Goal: Browse casually: Explore the website without a specific task or goal

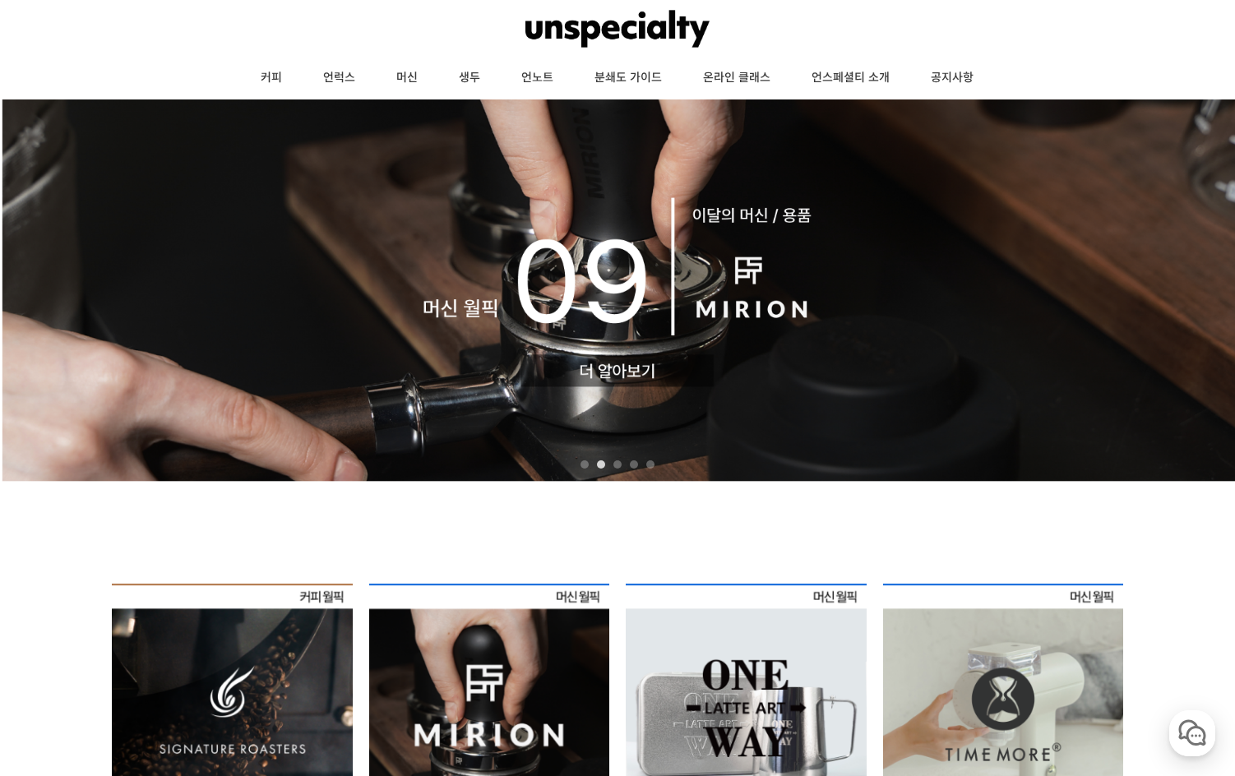
scroll to position [247, 0]
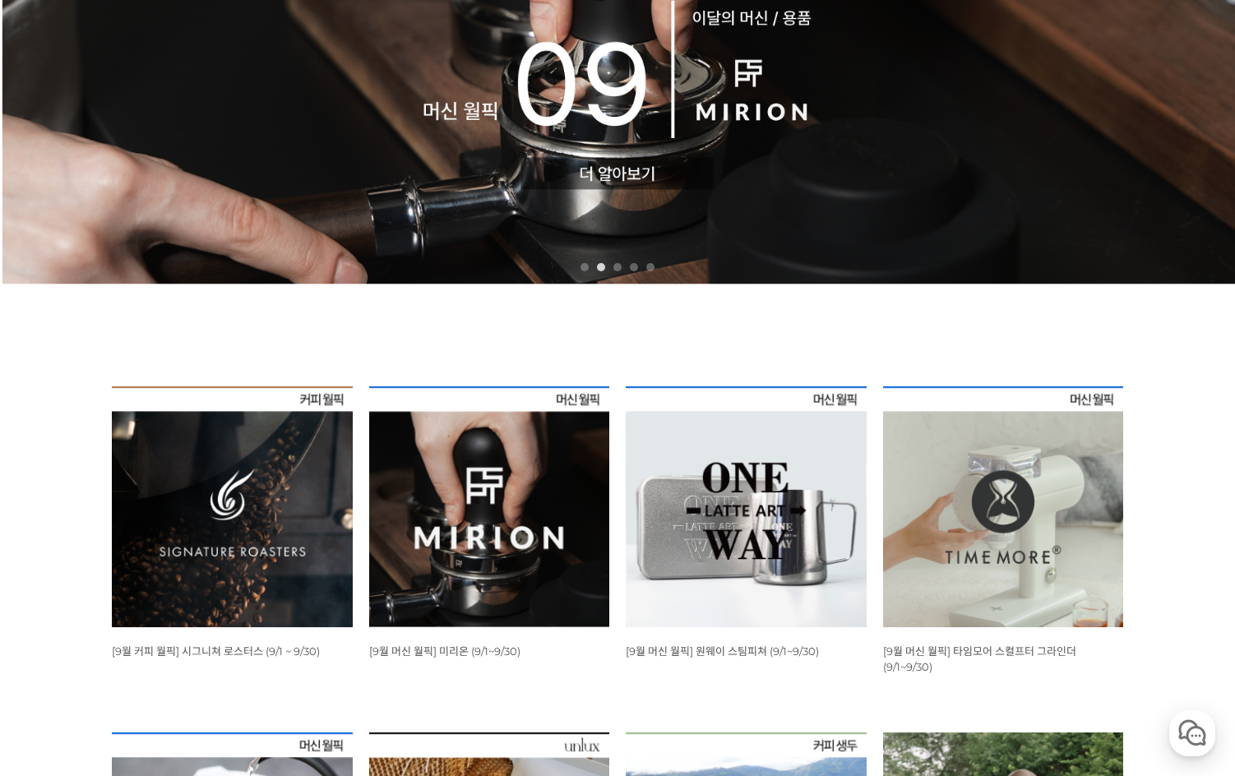
click at [174, 489] on img at bounding box center [232, 506] width 241 height 241
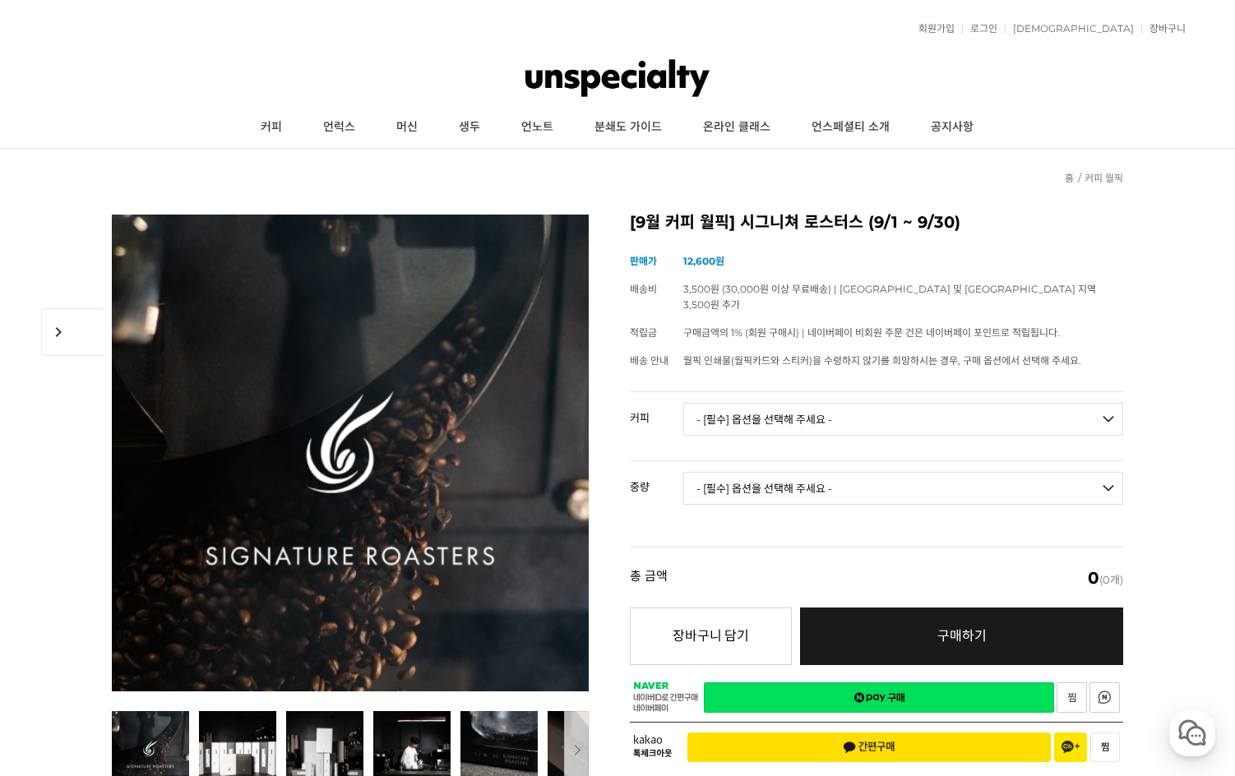
drag, startPoint x: 198, startPoint y: 178, endPoint x: 436, endPoint y: 65, distance: 263.2
click at [334, 132] on link "언럭스" at bounding box center [338, 127] width 73 height 41
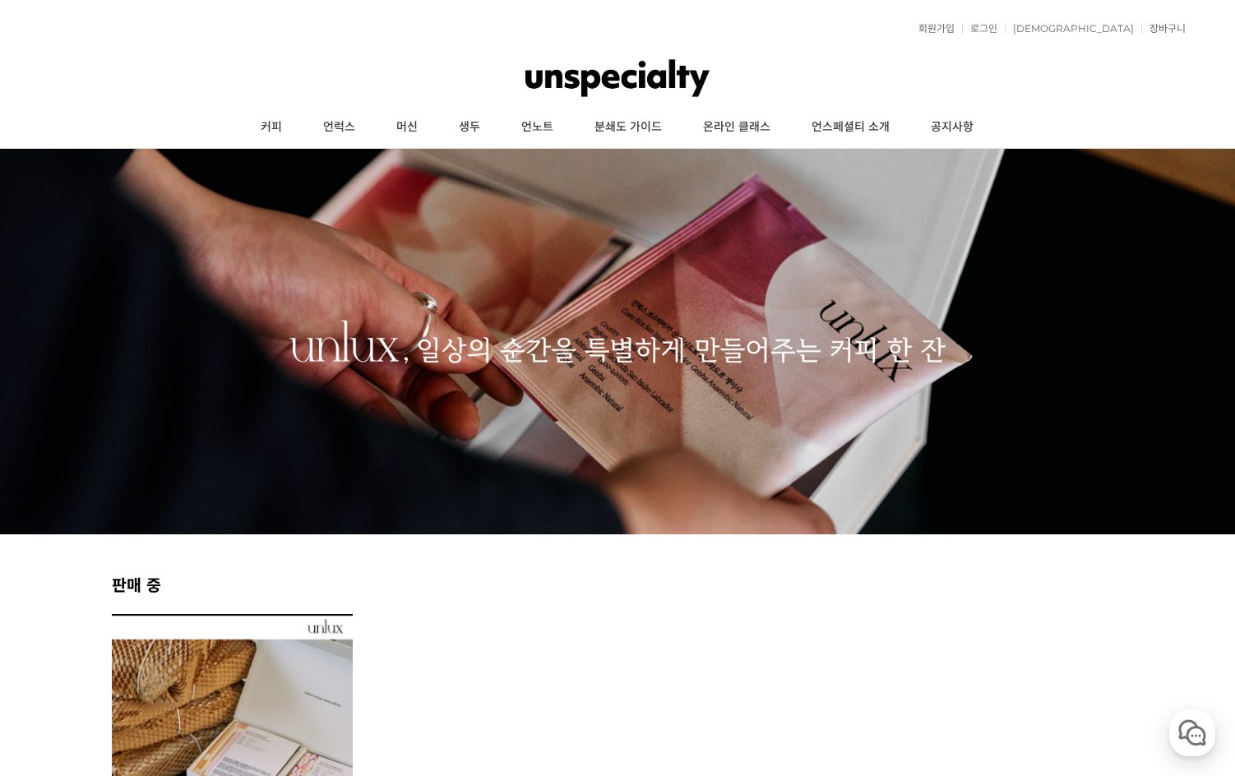
click at [609, 77] on img at bounding box center [617, 77] width 185 height 49
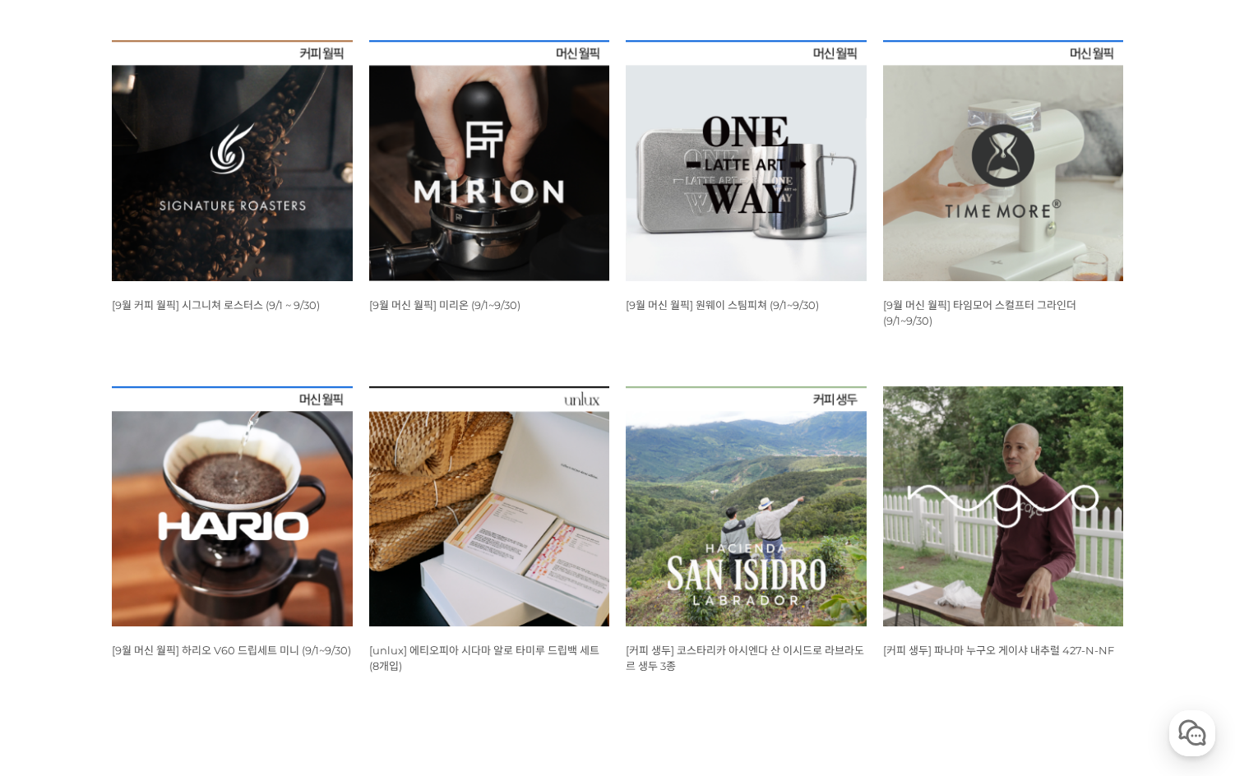
scroll to position [575, 0]
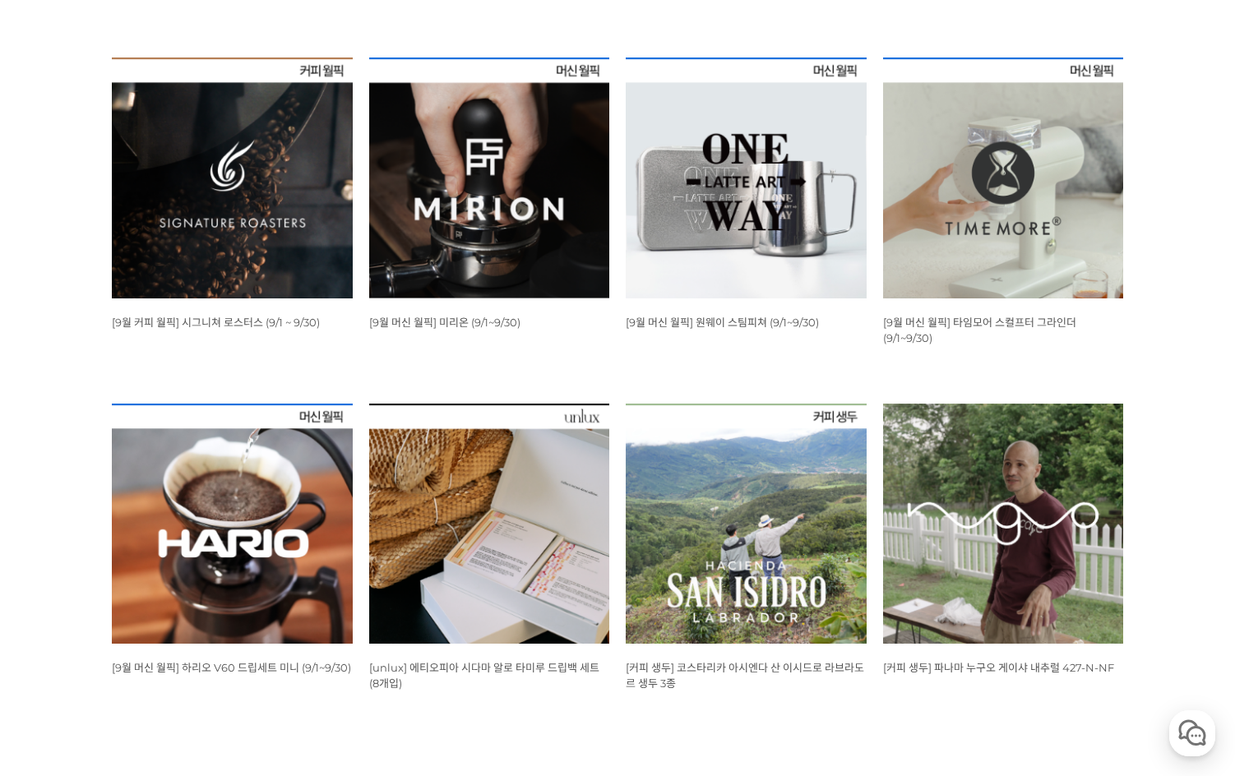
click at [295, 515] on img at bounding box center [232, 524] width 241 height 241
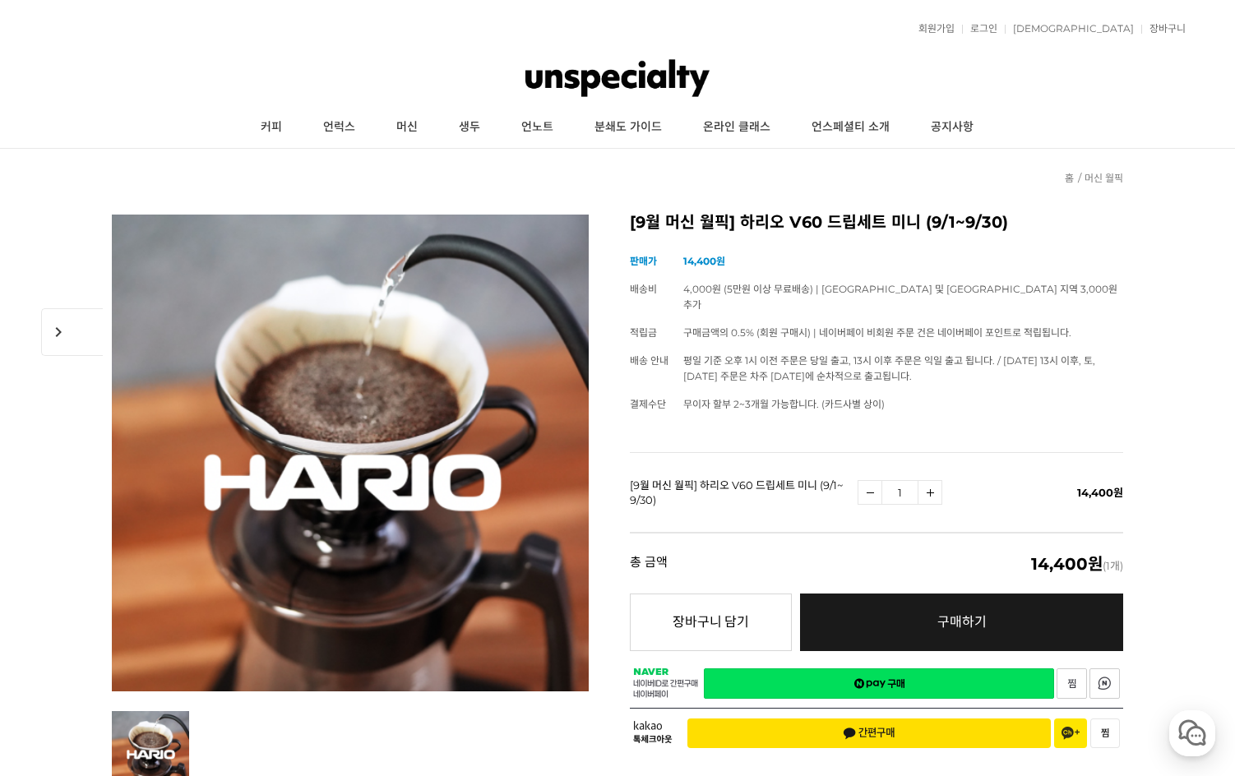
drag, startPoint x: 1128, startPoint y: 356, endPoint x: 1008, endPoint y: 286, distance: 138.9
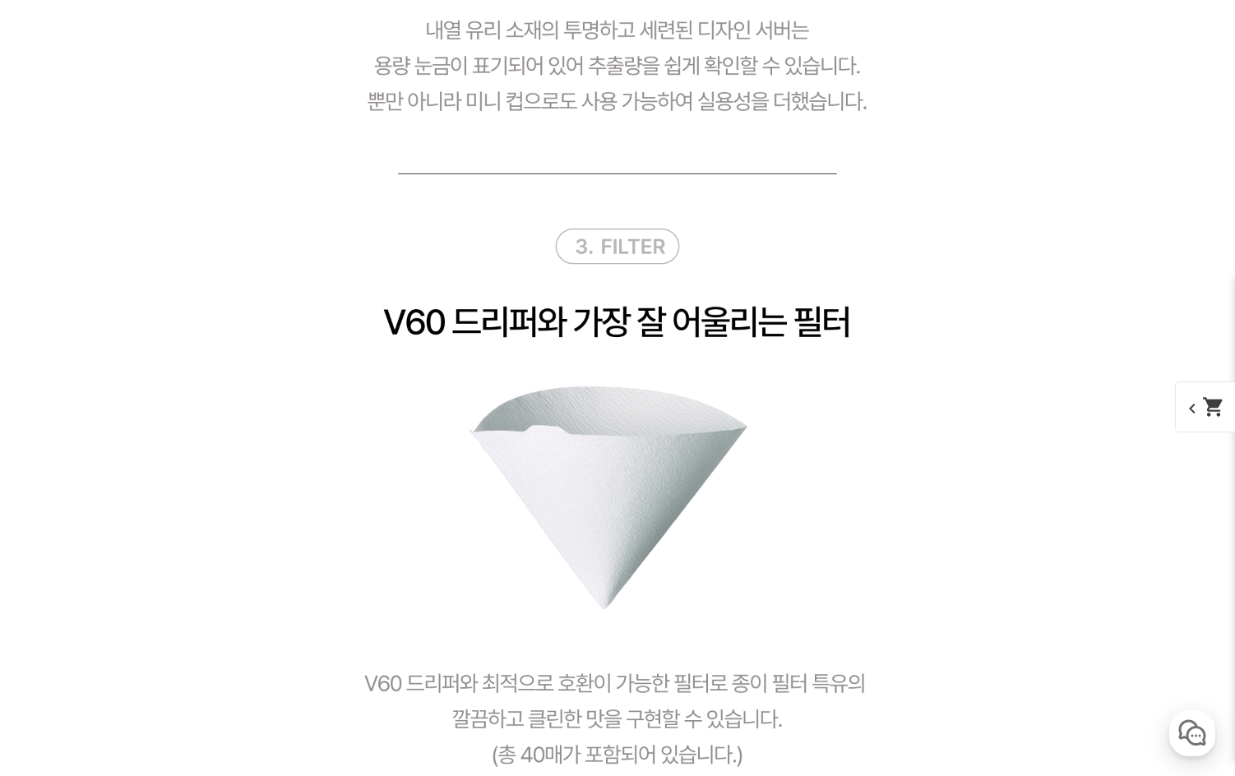
scroll to position [4685, 0]
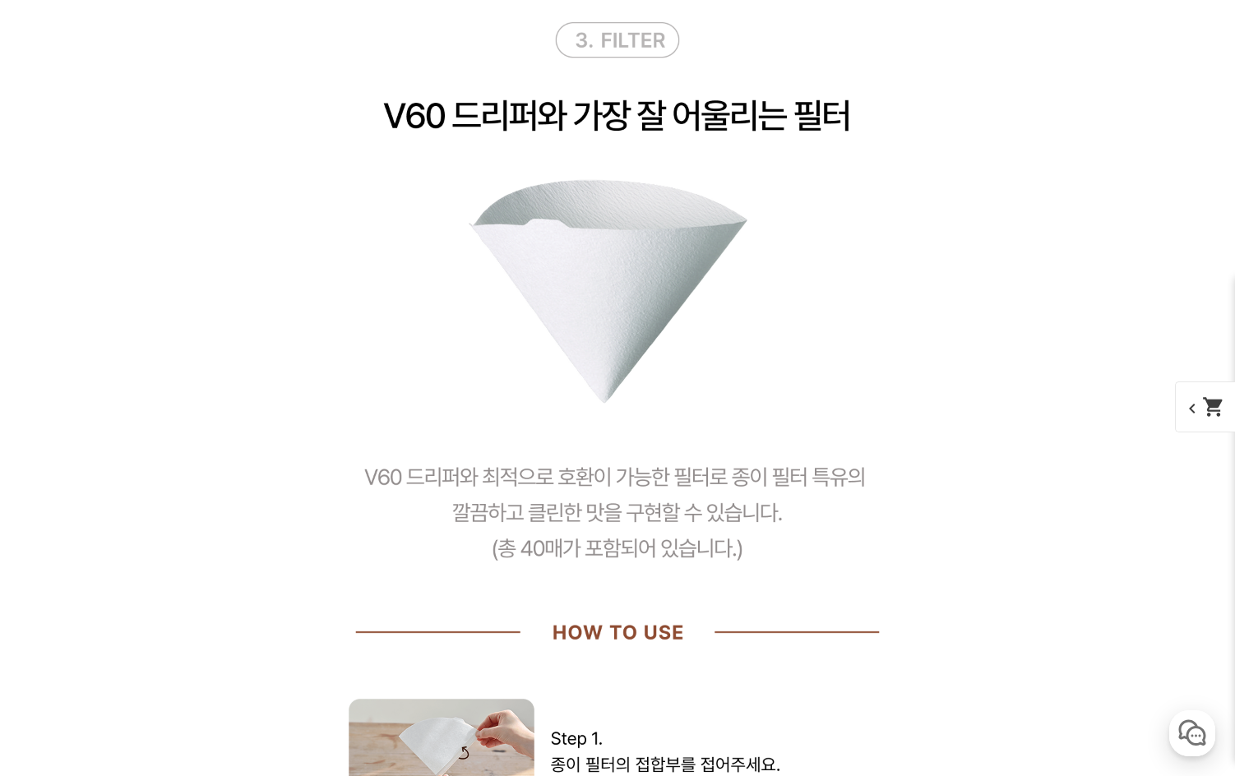
click at [92, 433] on div "뒤로가기 현재 위치 홈 머신 월픽 상품 상세 정보 [9월 머신 월픽] 하리오 V60 드립세트 미니 (9/1~9/30) (해외배송 가능 상품) …" at bounding box center [617, 0] width 1235 height 9073
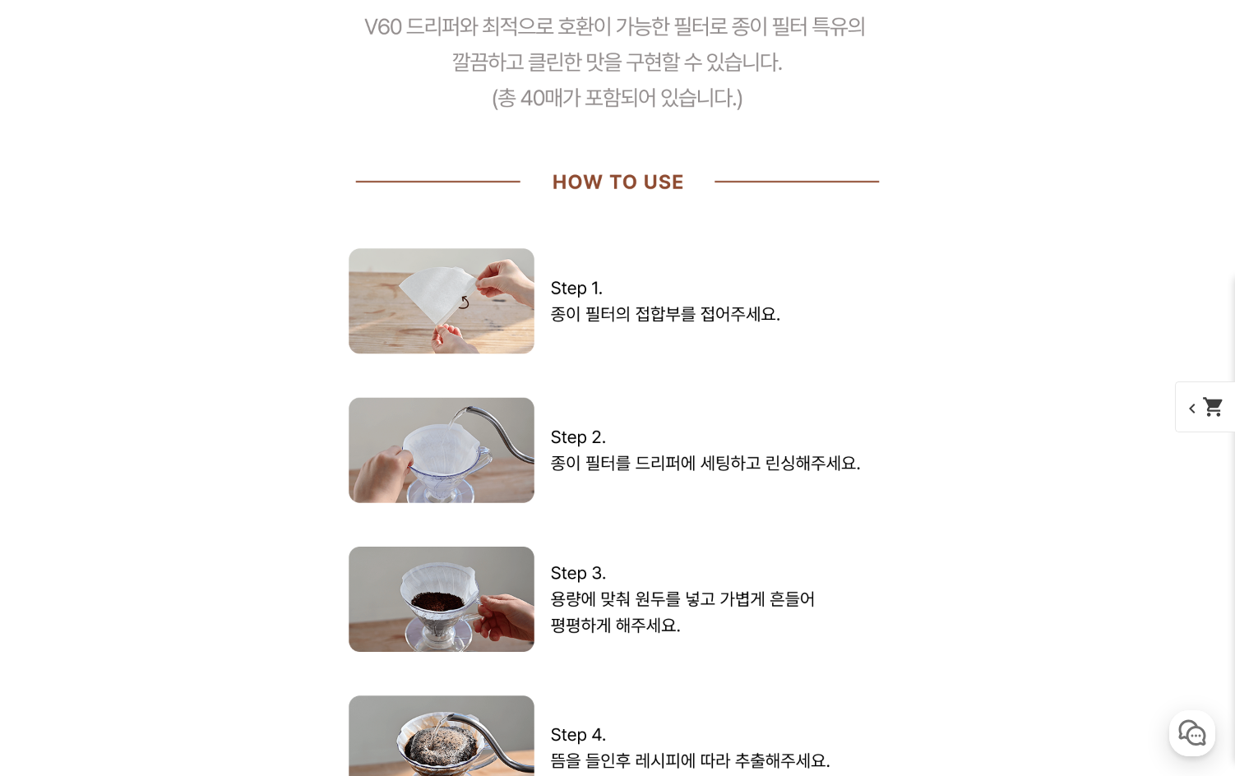
scroll to position [5261, 0]
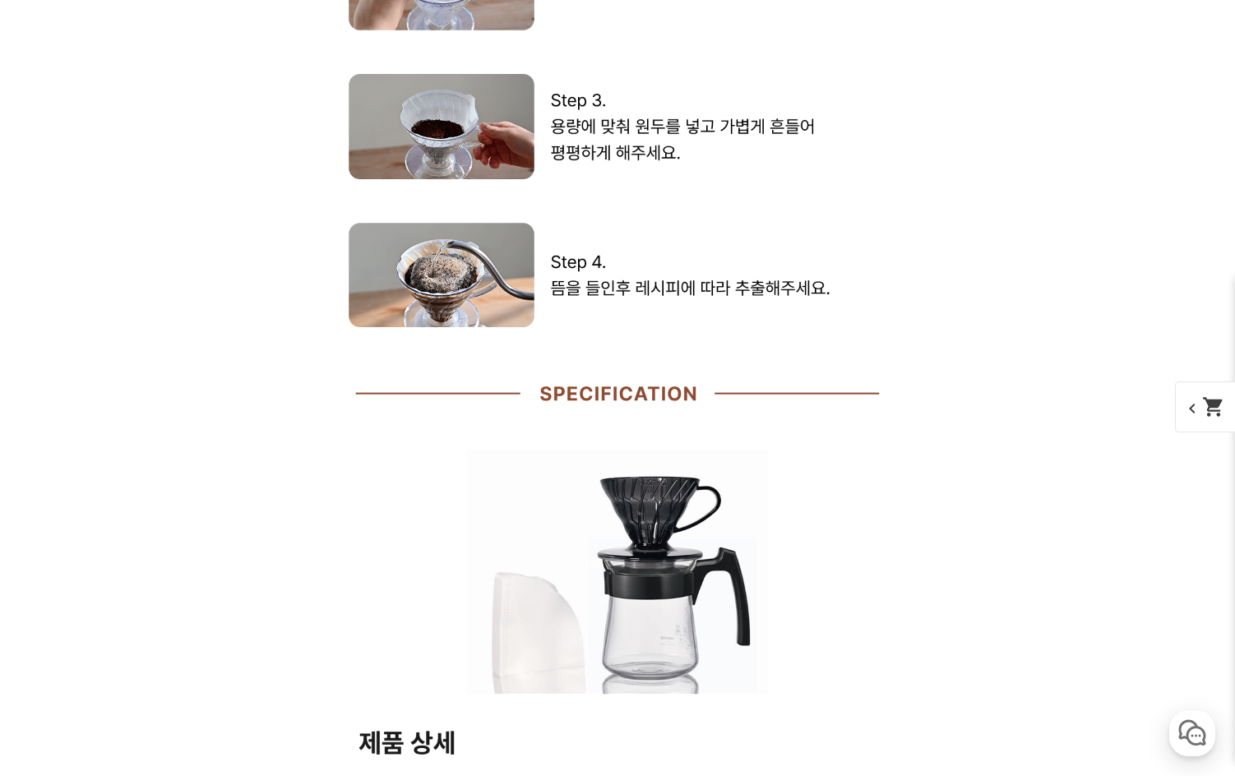
scroll to position [5836, 0]
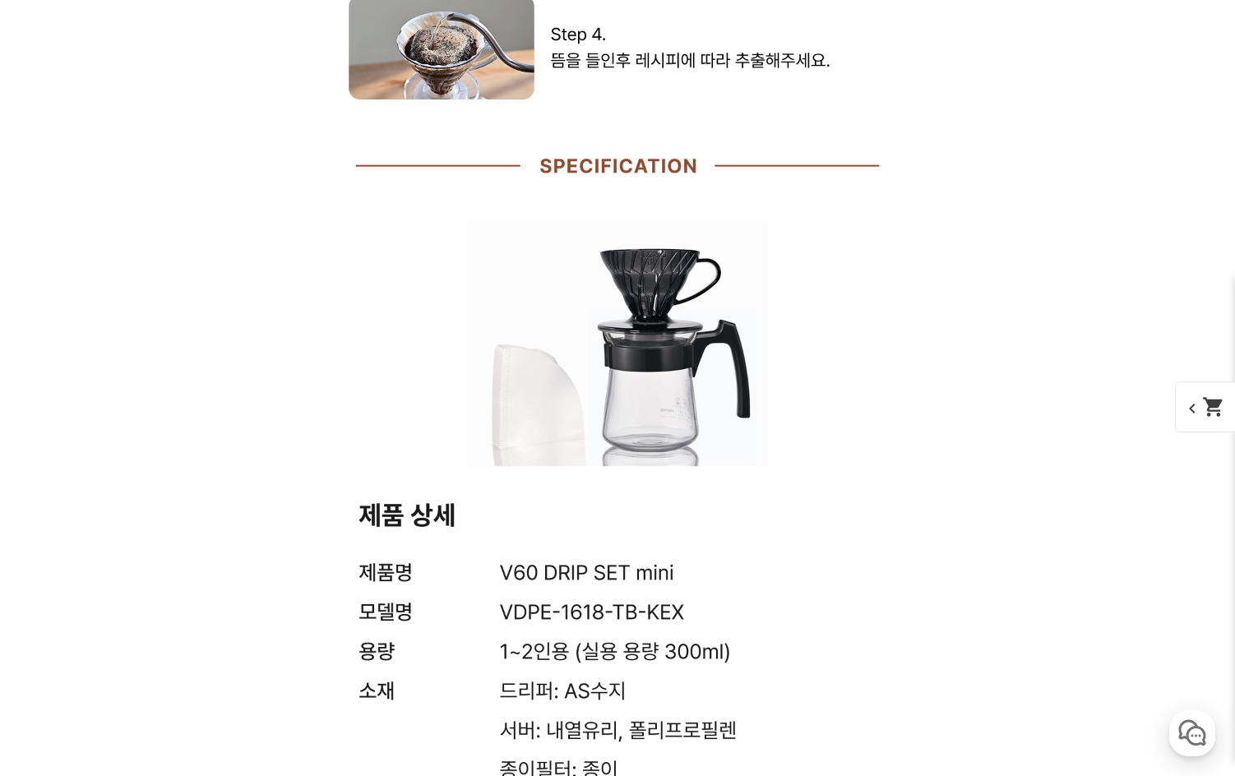
drag, startPoint x: 81, startPoint y: 439, endPoint x: 91, endPoint y: 436, distance: 10.4
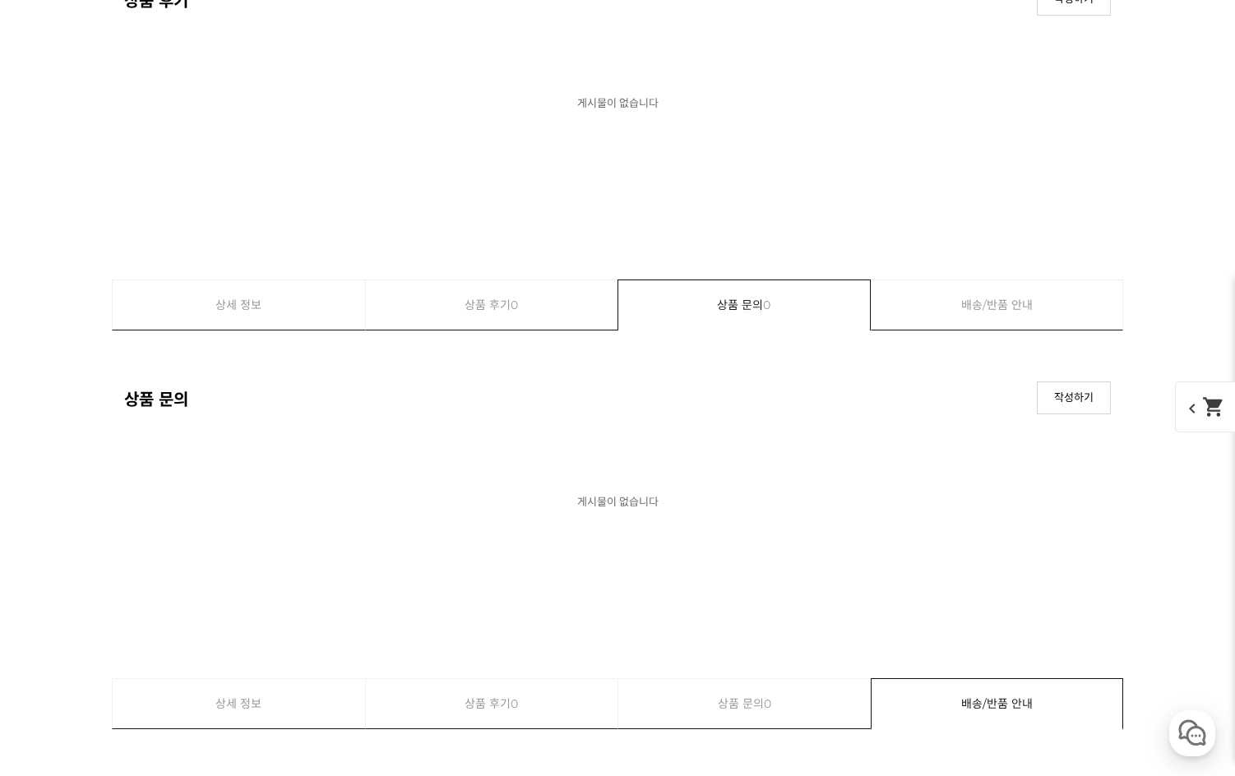
scroll to position [8220, 0]
